Goal: Information Seeking & Learning: Learn about a topic

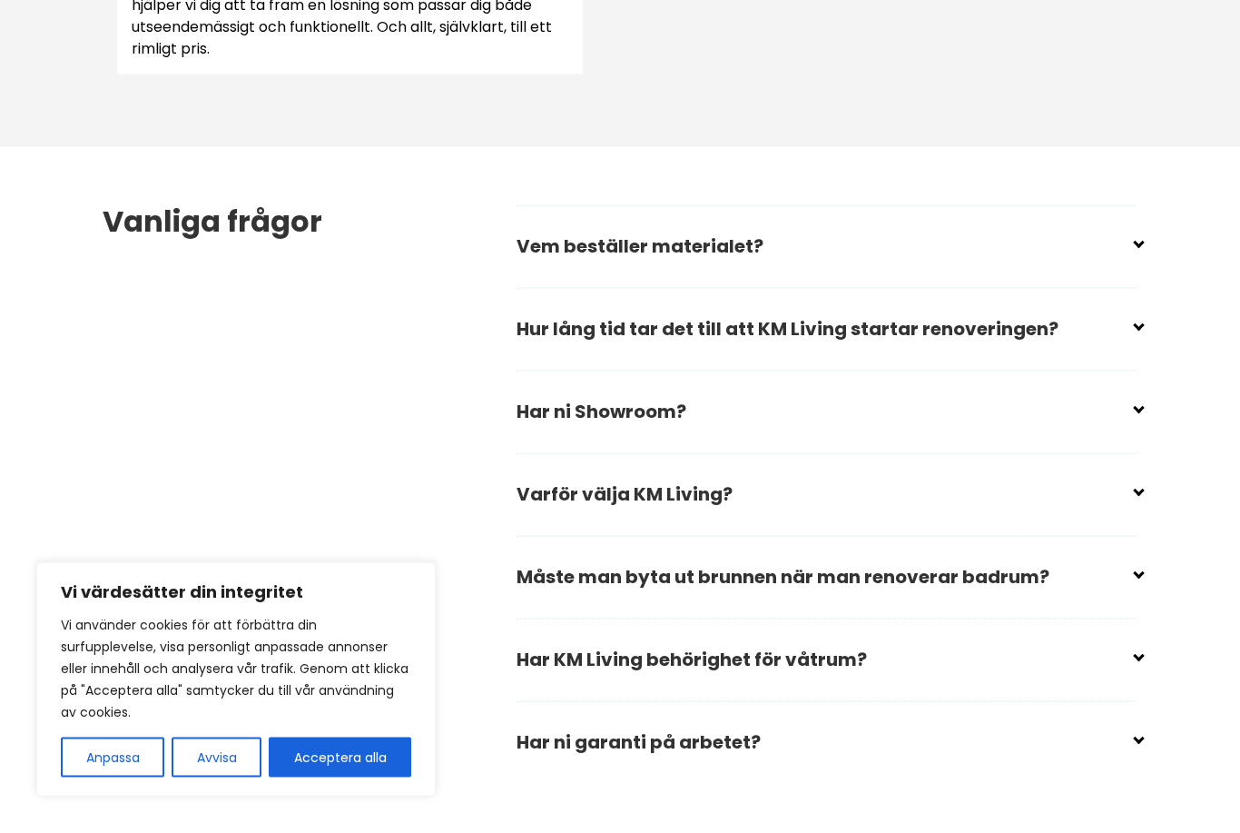
scroll to position [2511, 0]
click at [1137, 497] on input "checkbox" at bounding box center [830, 486] width 621 height 27
checkbox input "false"
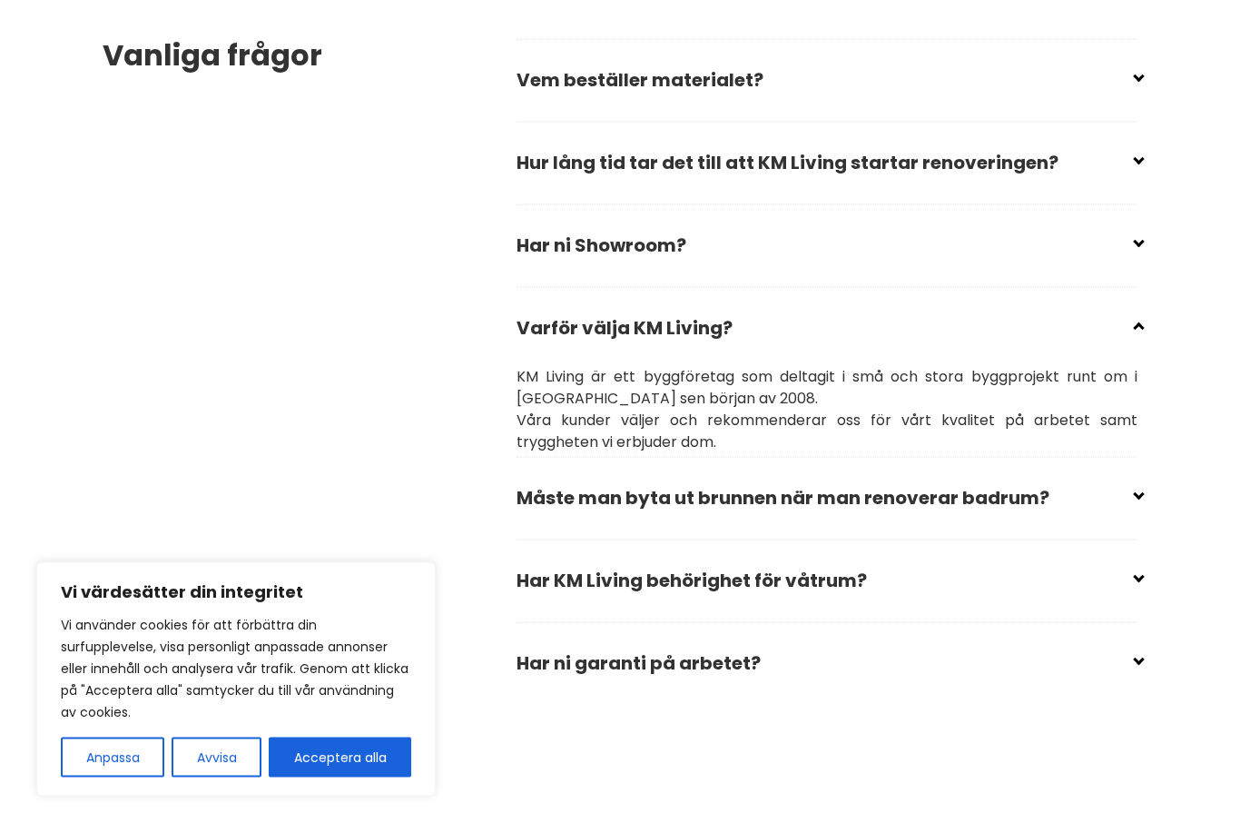
scroll to position [2692, 0]
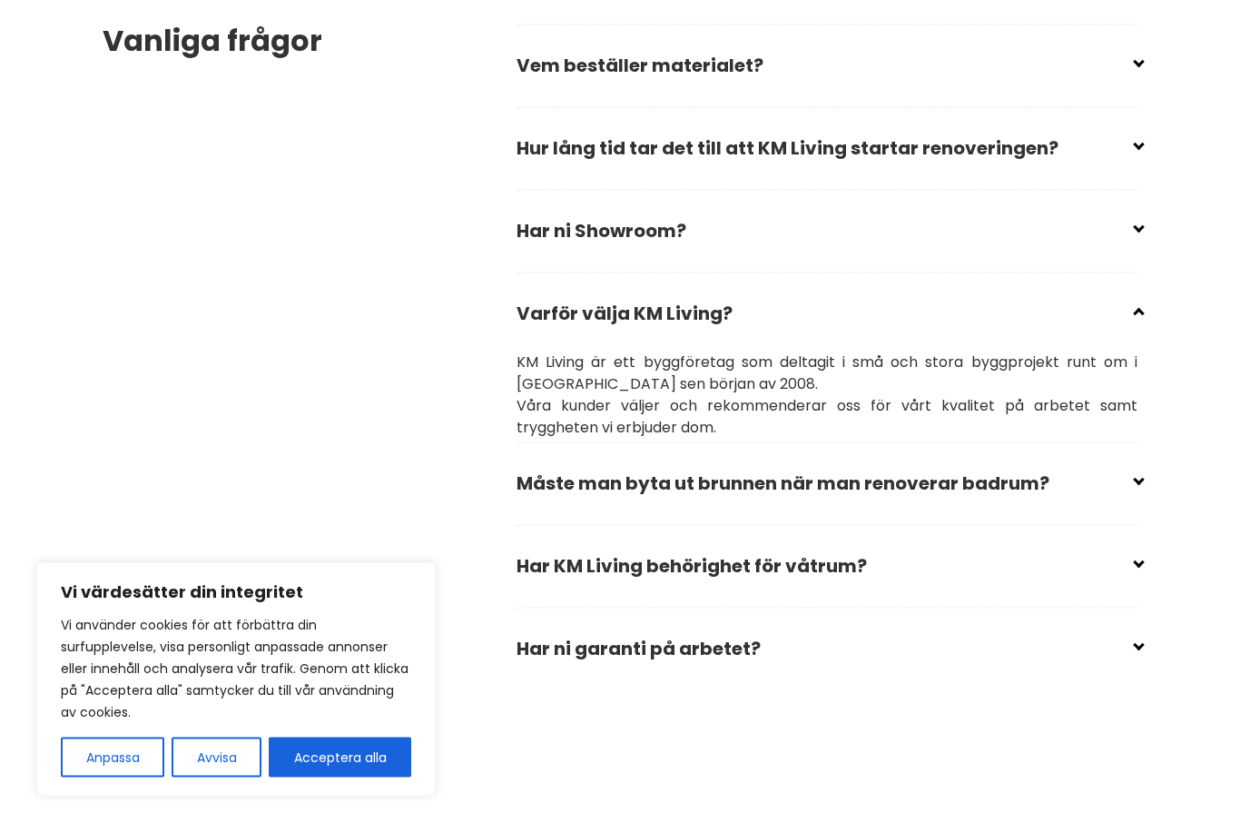
click at [1149, 643] on div "Vanliga frågor Vem beställer materialet? Du bestämmer vilket material du vill h…" at bounding box center [620, 357] width 1064 height 782
click at [1138, 640] on input "checkbox" at bounding box center [830, 640] width 621 height 27
checkbox input "false"
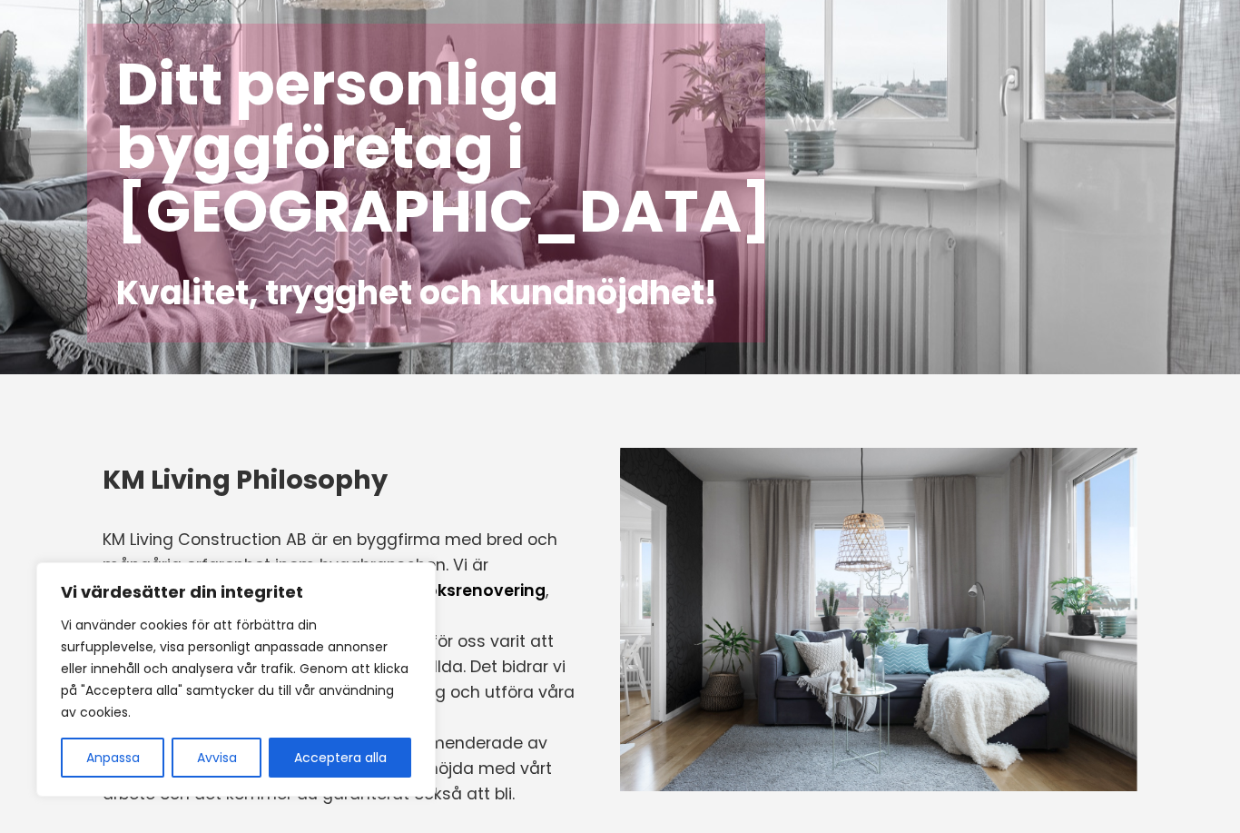
scroll to position [0, 0]
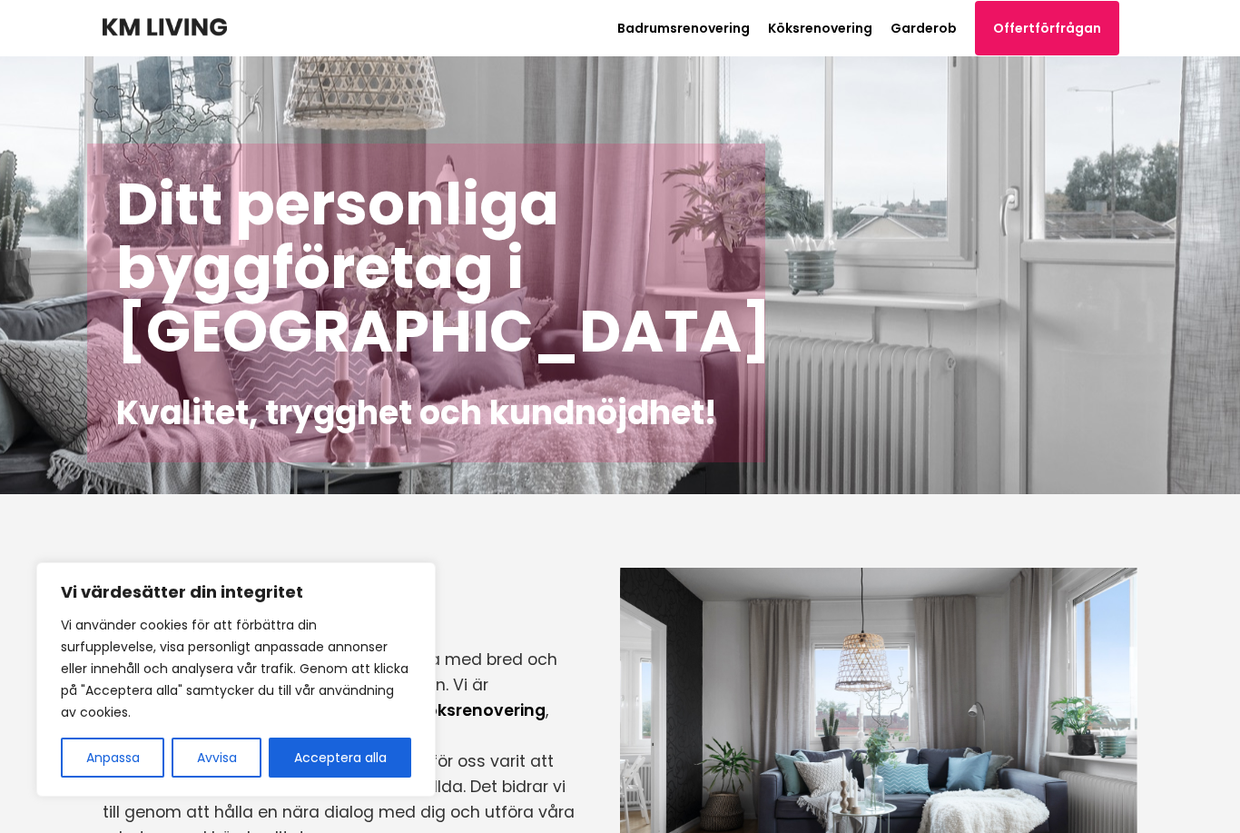
click at [853, 35] on link "Köksrenovering" at bounding box center [820, 28] width 104 height 18
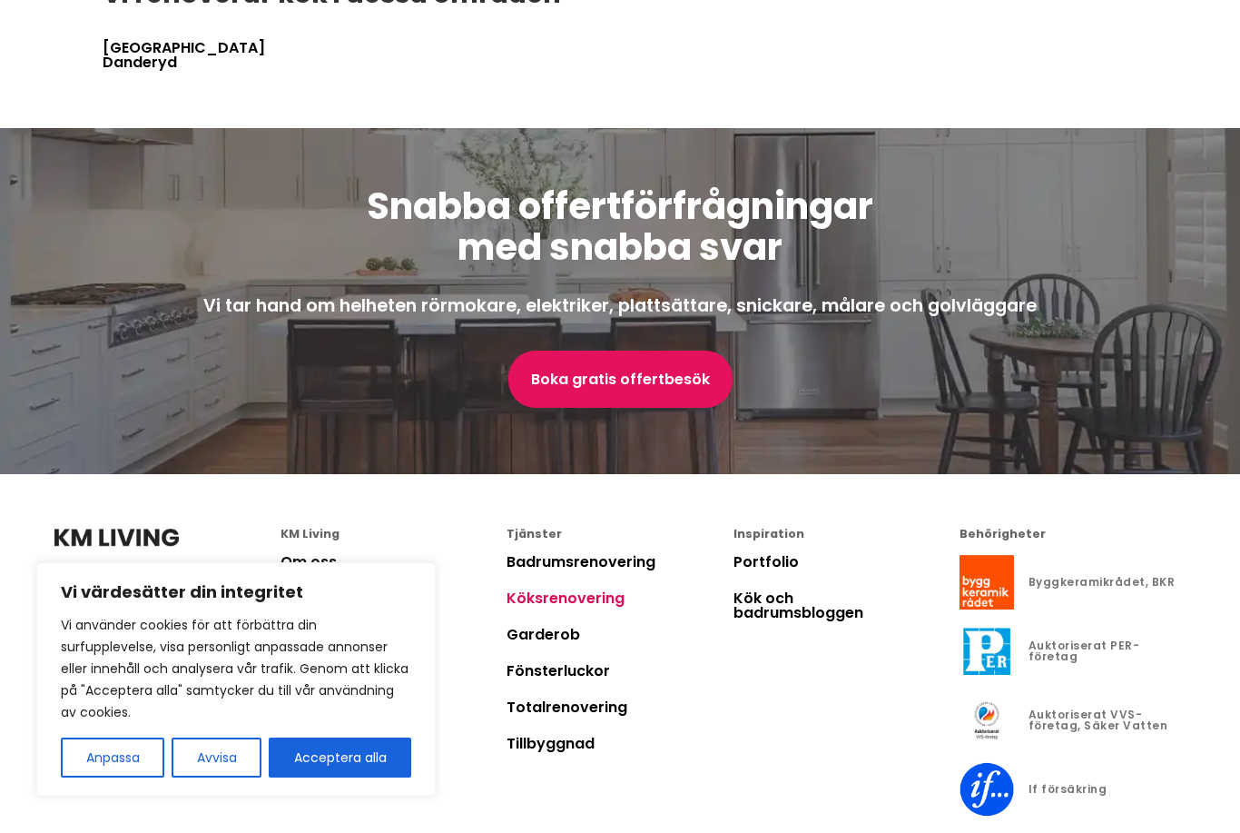
scroll to position [4037, 0]
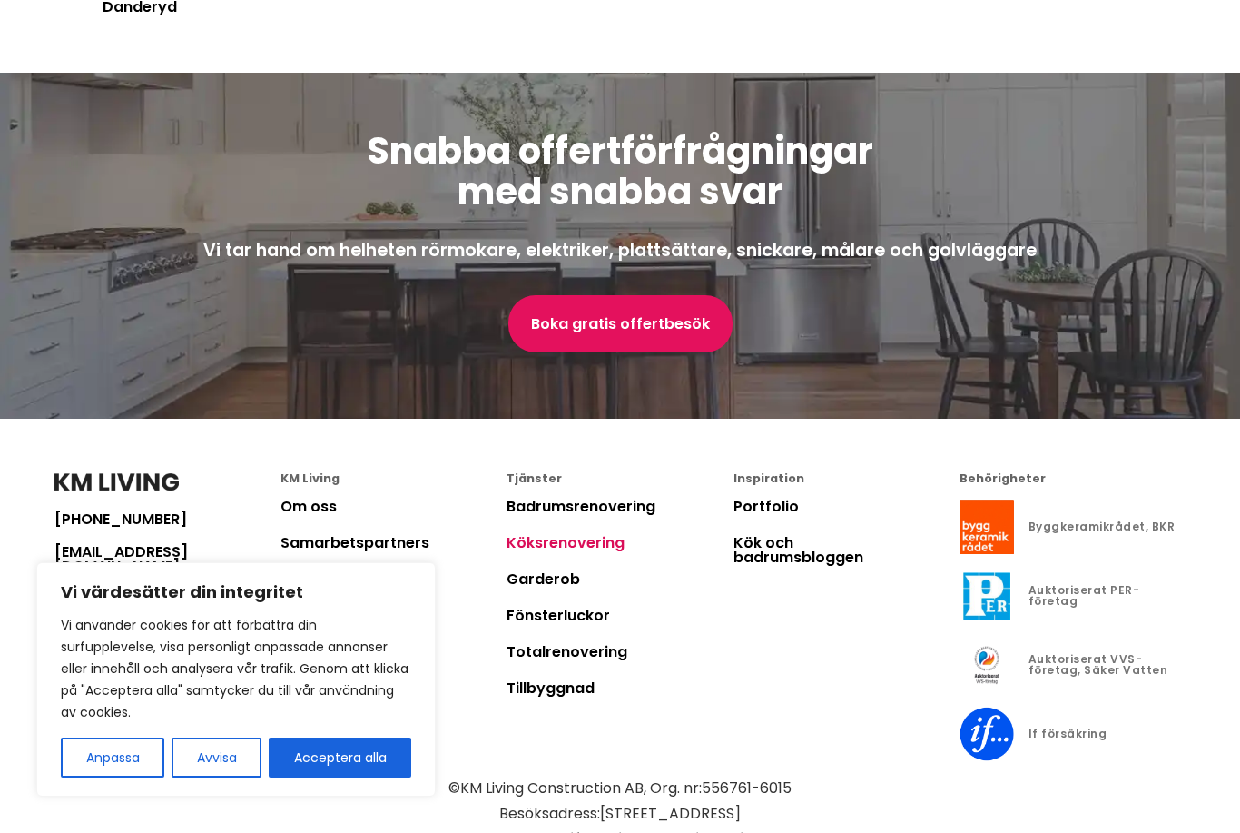
click at [324, 496] on link "Om oss" at bounding box center [309, 506] width 56 height 21
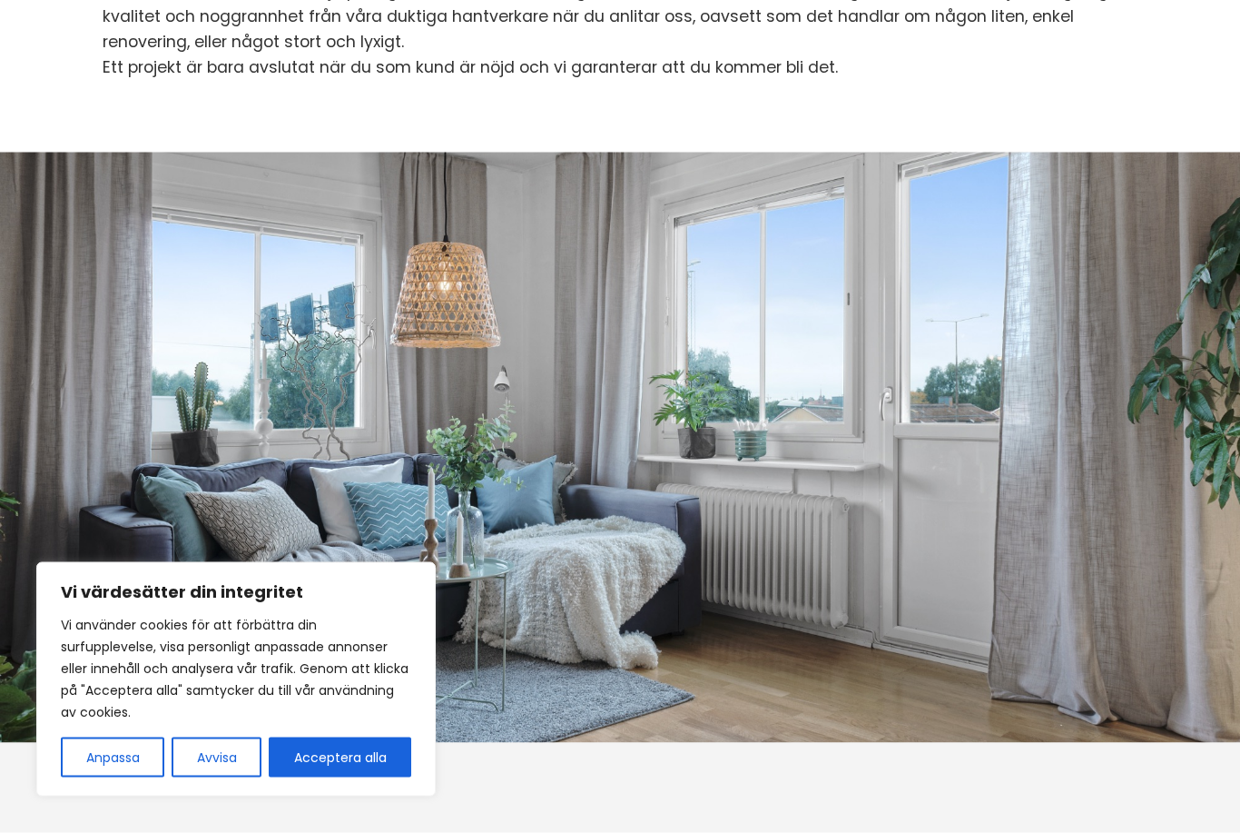
scroll to position [442, 0]
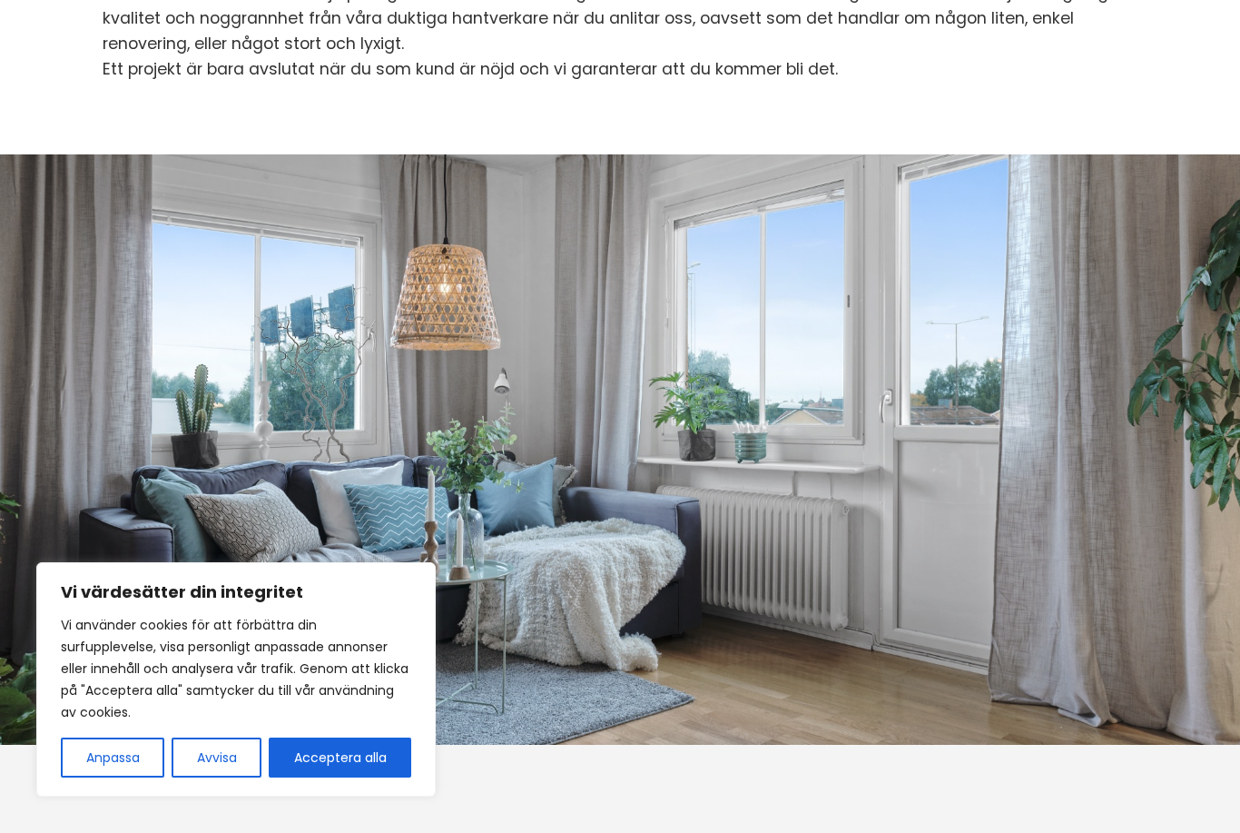
click at [231, 777] on button "Avvisa" at bounding box center [217, 757] width 90 height 40
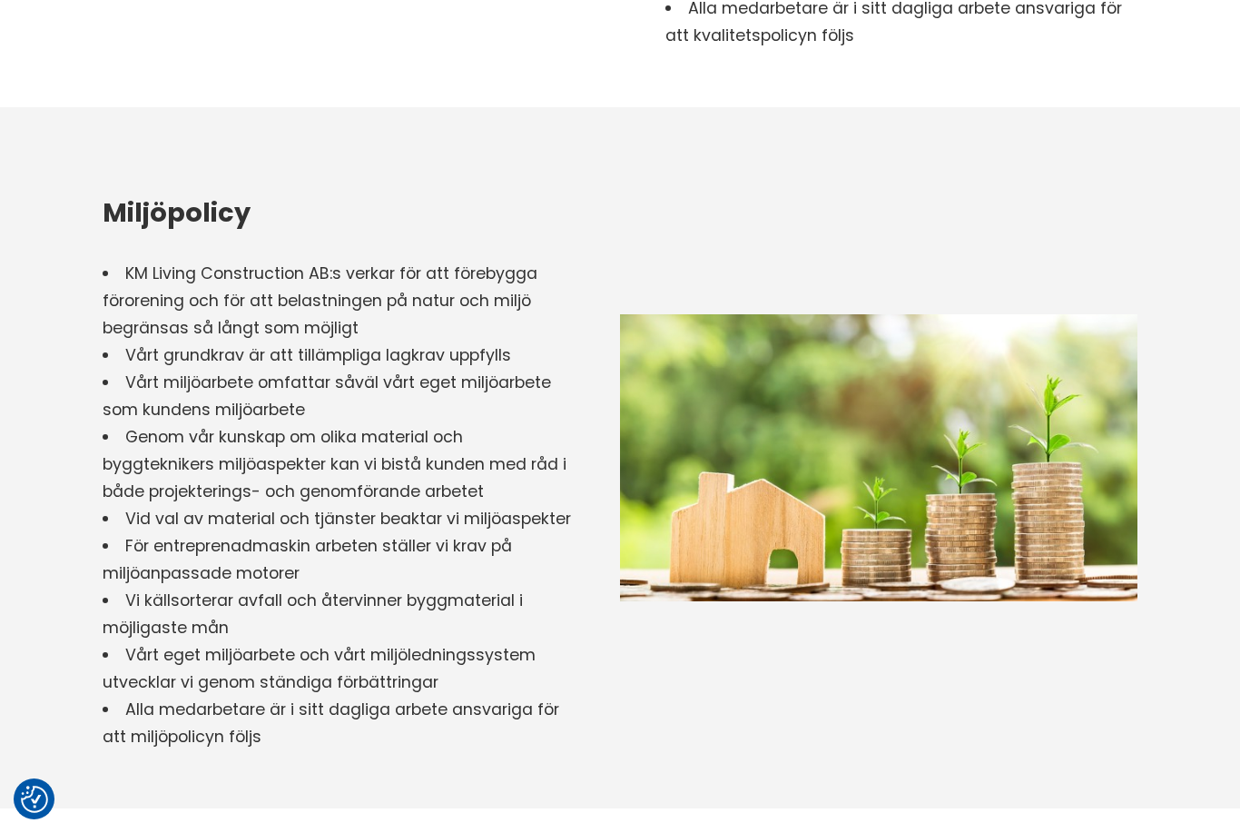
scroll to position [2505, 0]
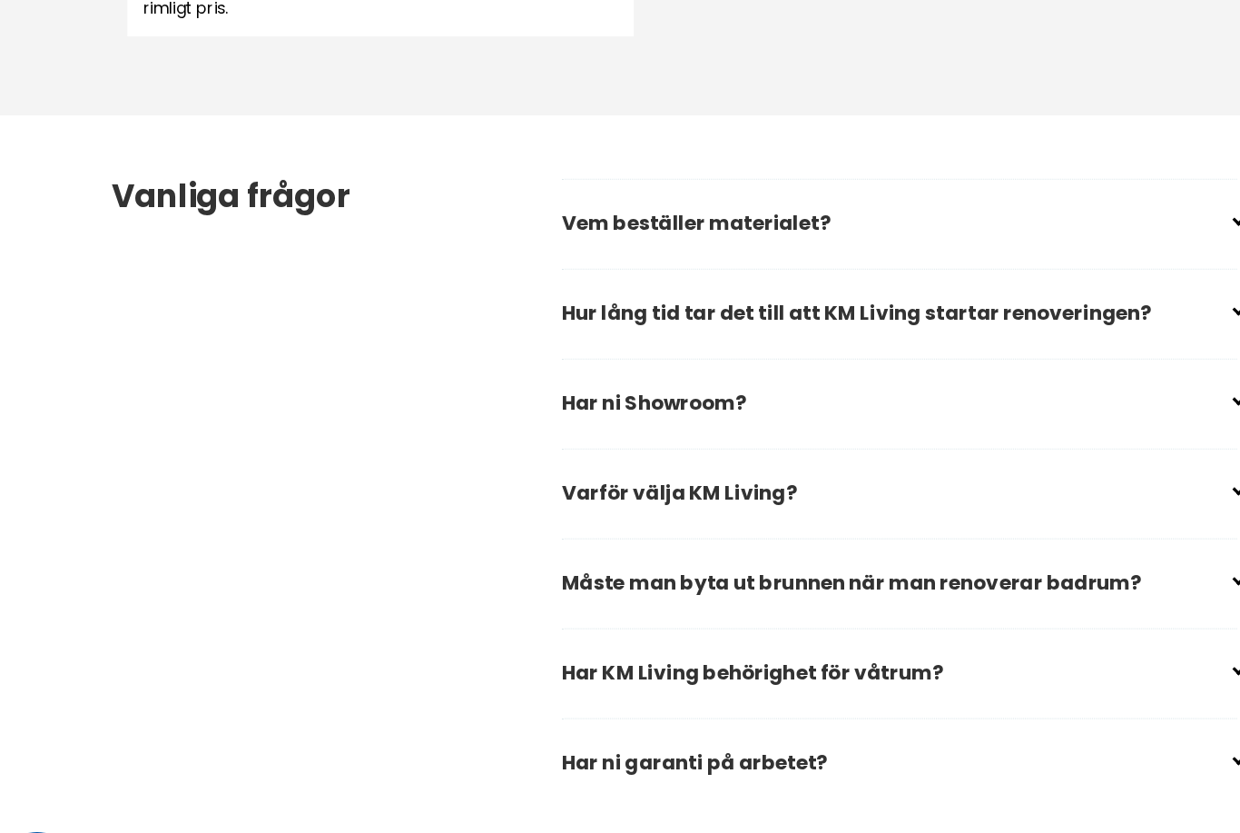
scroll to position [2540, 0]
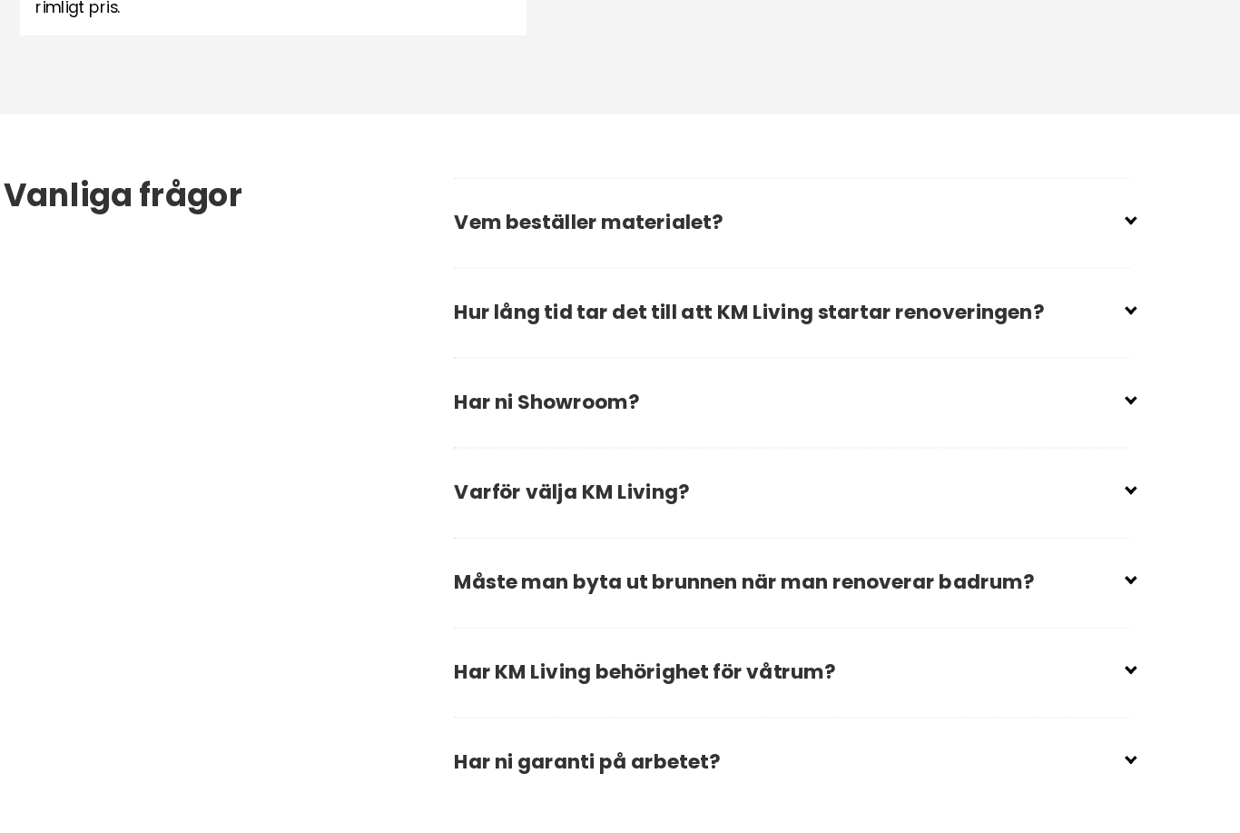
click at [1061, 521] on main "Ditt personliga byggföretag i [GEOGRAPHIC_DATA] Kvalitet, trygghet och kundnöjd…" at bounding box center [620, 89] width 1240 height 5145
click at [1082, 526] on main "Ditt personliga byggföretag i [GEOGRAPHIC_DATA] Kvalitet, trygghet och kundnöjd…" at bounding box center [620, 89] width 1240 height 5145
click at [1033, 508] on div "Måste man byta ut brunnen när man renoverar badrum? Enligt regelverket så måste…" at bounding box center [827, 549] width 621 height 83
click at [1038, 535] on input "checkbox" at bounding box center [830, 541] width 621 height 27
checkbox input "false"
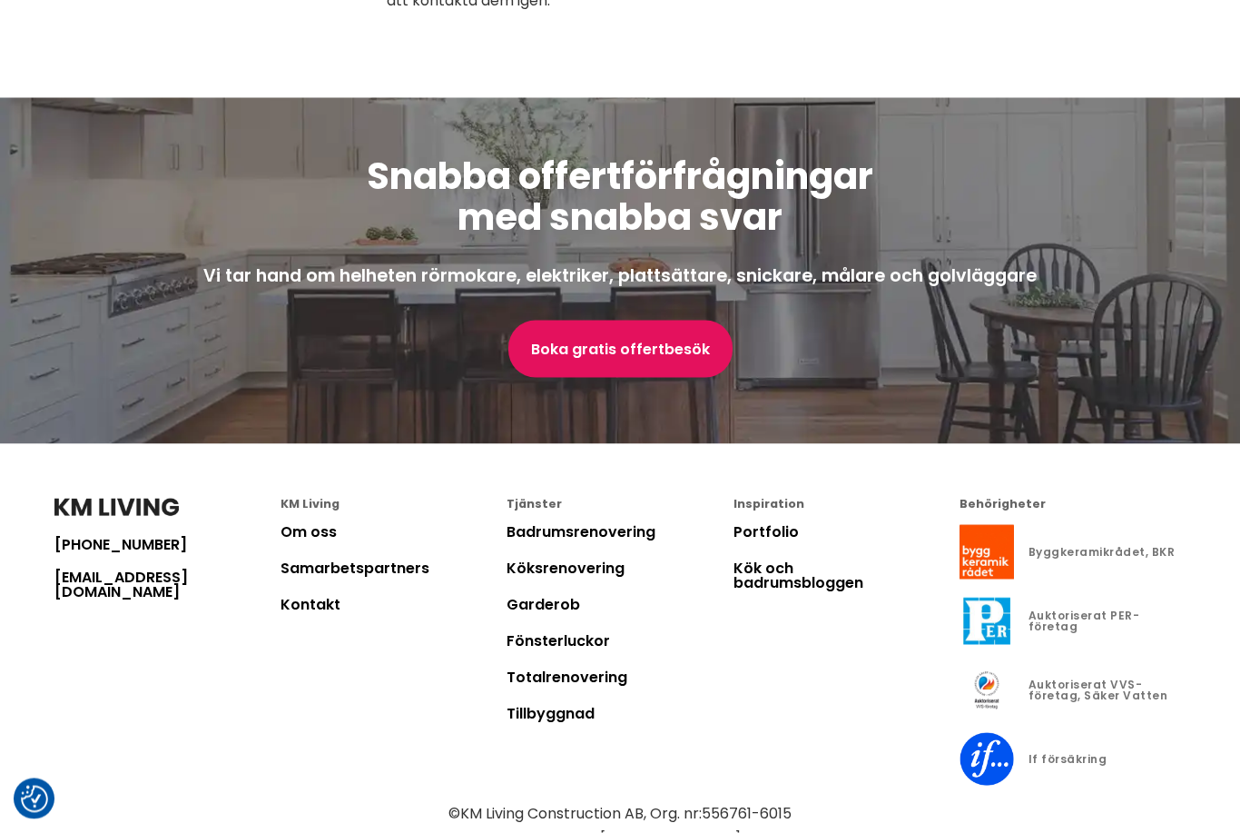
scroll to position [4880, 0]
